Goal: Check status

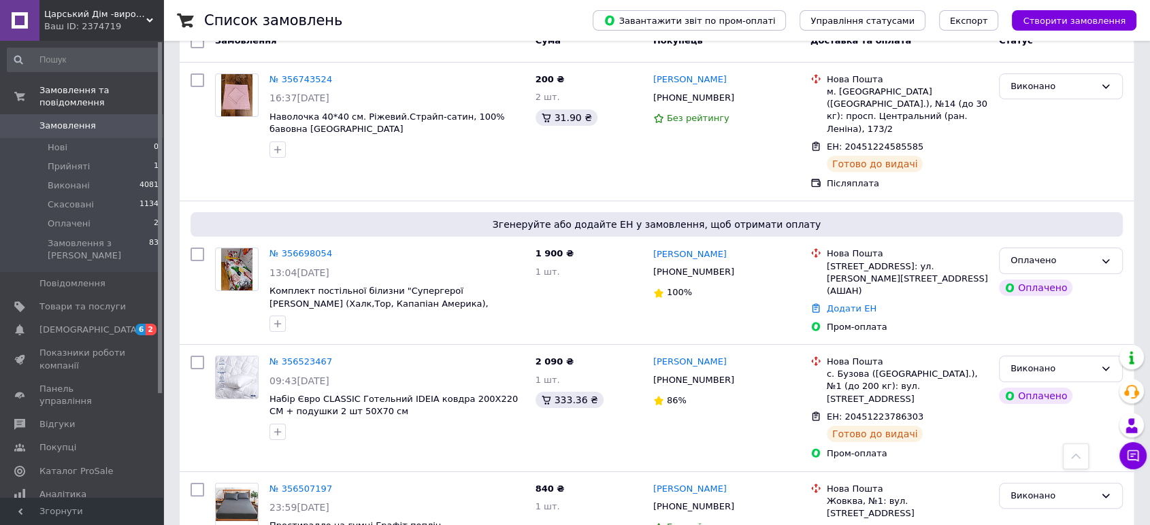
scroll to position [151, 0]
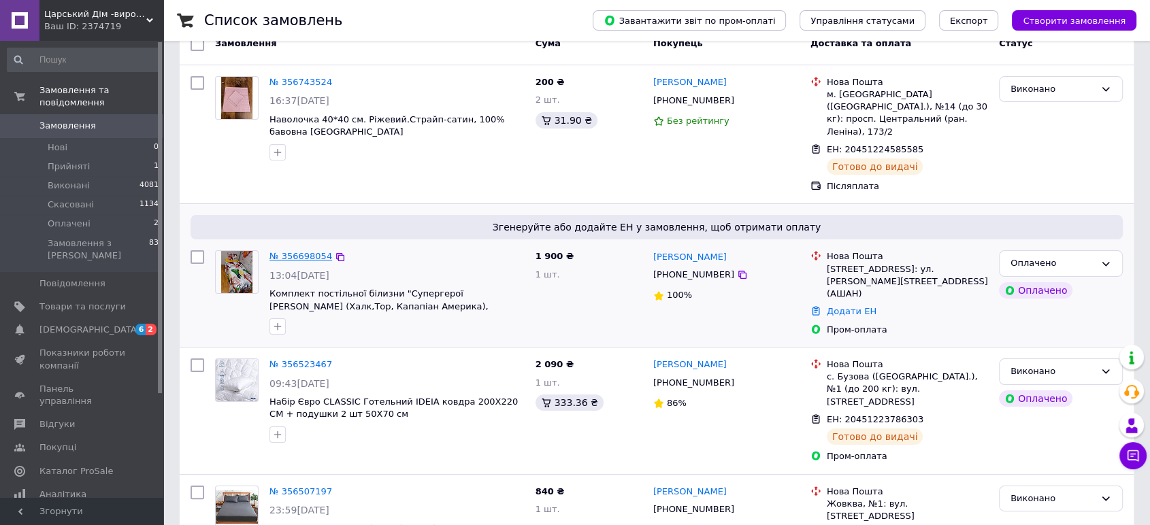
click at [304, 251] on link "№ 356698054" at bounding box center [300, 256] width 63 height 10
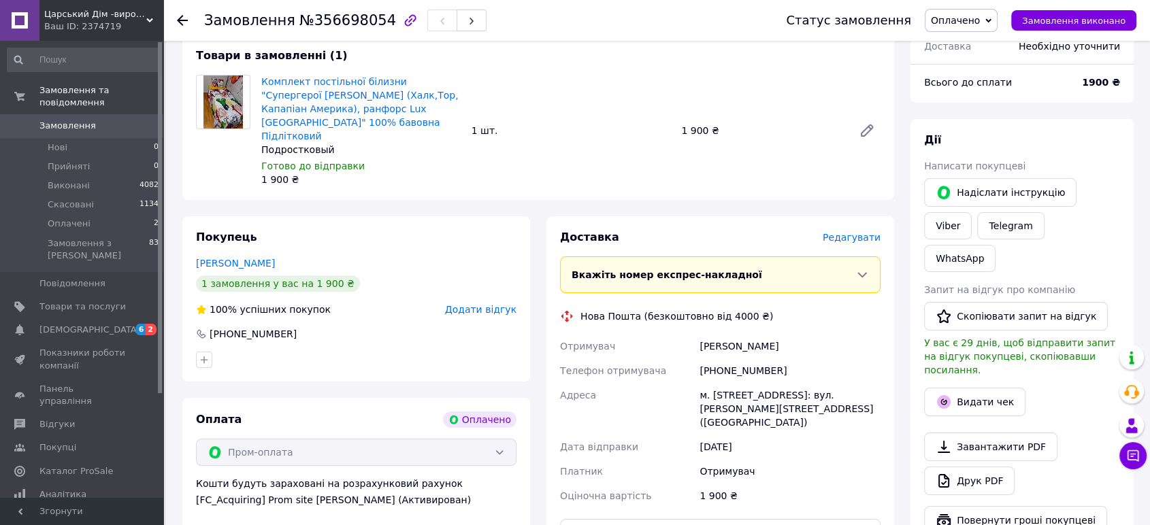
scroll to position [227, 0]
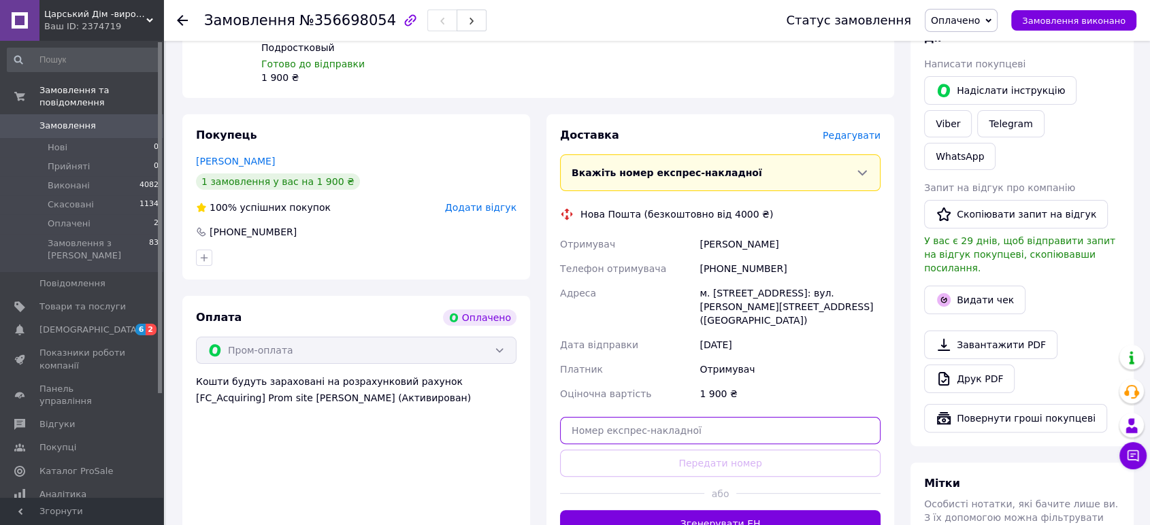
click at [716, 417] on input "text" at bounding box center [720, 430] width 320 height 27
paste input "20451224801956"
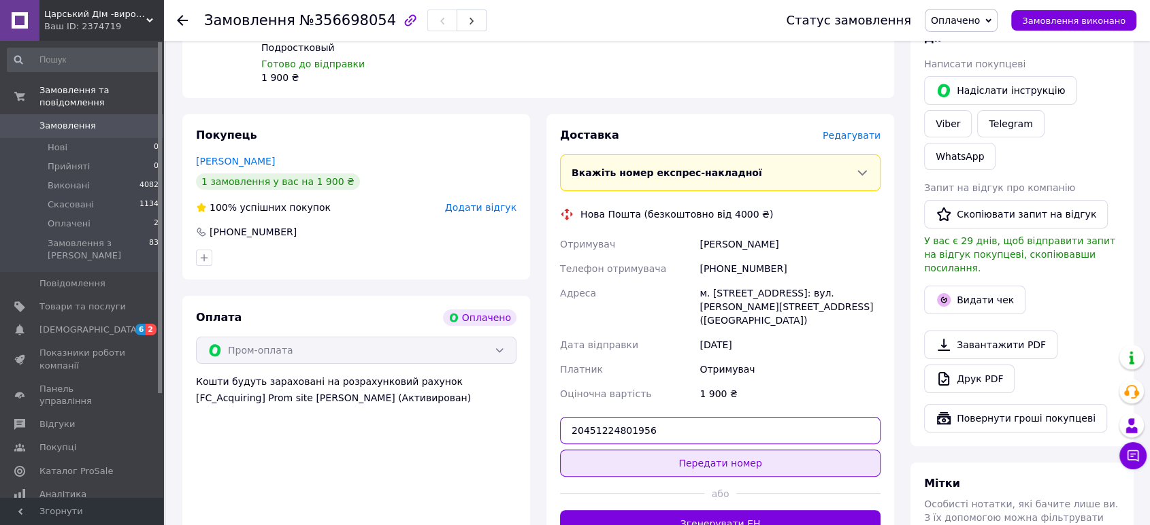
type input "20451224801956"
click at [745, 450] on button "Передати номер" at bounding box center [720, 463] width 320 height 27
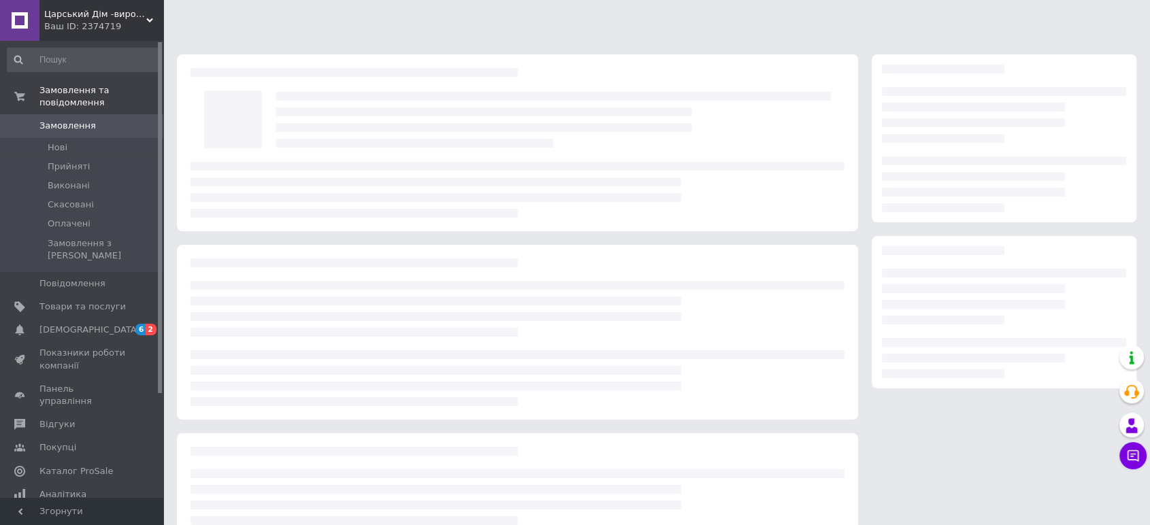
scroll to position [96, 0]
